Goal: Find contact information: Find contact information

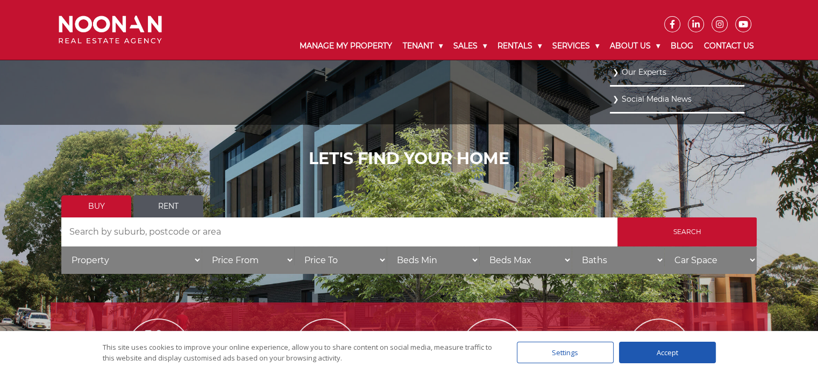
click at [624, 68] on link "Our Experts" at bounding box center [677, 72] width 129 height 15
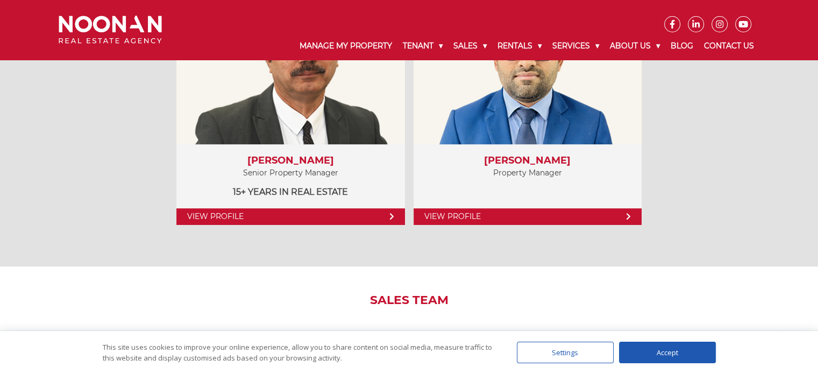
scroll to position [914, 0]
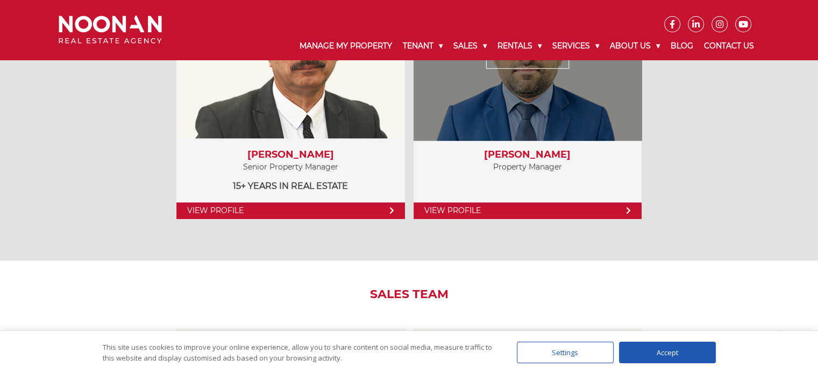
click at [549, 205] on link "View Profile" at bounding box center [528, 210] width 228 height 17
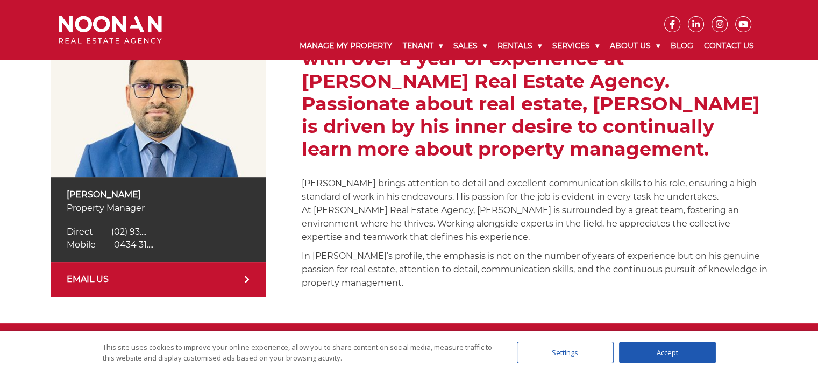
scroll to position [54, 0]
